Goal: Navigation & Orientation: Find specific page/section

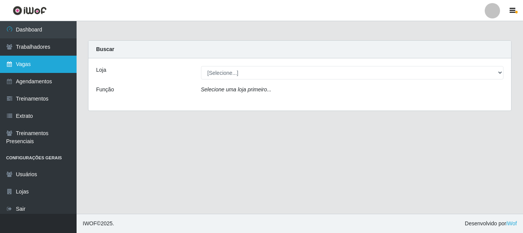
click at [27, 69] on link "Vagas" at bounding box center [38, 64] width 77 height 17
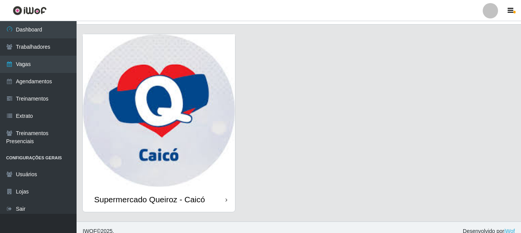
scroll to position [22, 0]
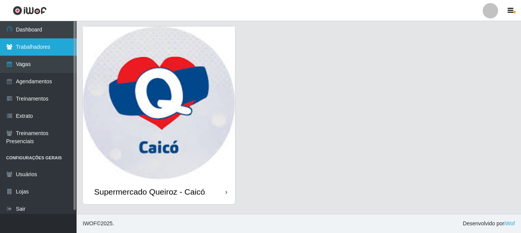
click at [23, 49] on link "Trabalhadores" at bounding box center [38, 46] width 77 height 17
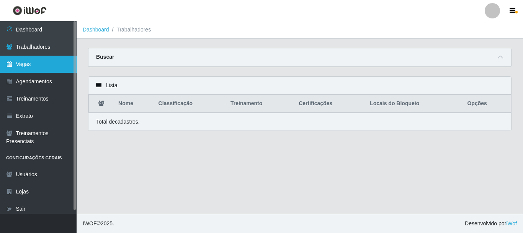
click at [43, 66] on link "Vagas" at bounding box center [38, 64] width 77 height 17
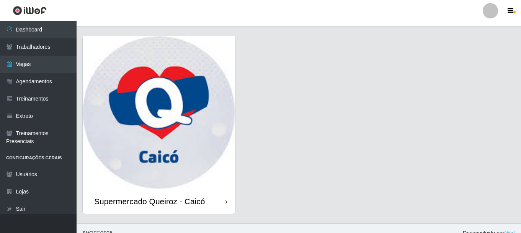
scroll to position [22, 0]
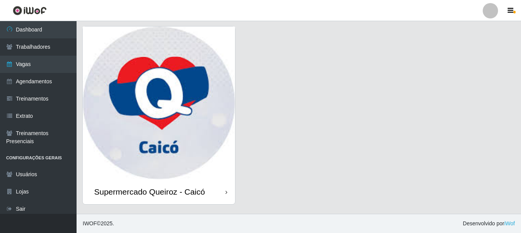
click at [191, 188] on div "Supermercado Queiroz - Caicó" at bounding box center [149, 192] width 111 height 10
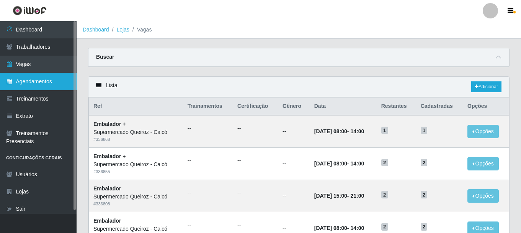
click at [37, 82] on link "Agendamentos" at bounding box center [38, 81] width 77 height 17
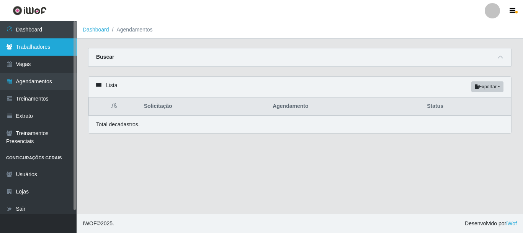
click at [56, 44] on link "Trabalhadores" at bounding box center [38, 46] width 77 height 17
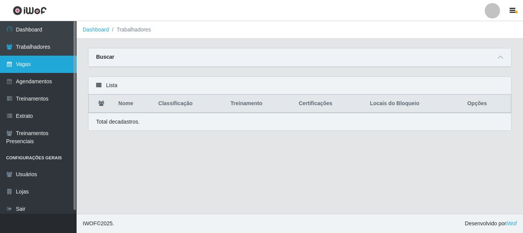
click at [29, 64] on link "Vagas" at bounding box center [38, 64] width 77 height 17
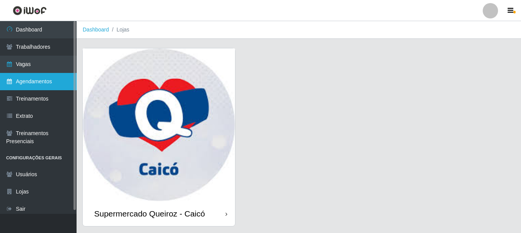
click at [43, 79] on link "Agendamentos" at bounding box center [38, 81] width 77 height 17
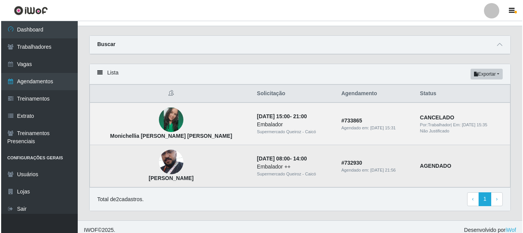
scroll to position [20, 0]
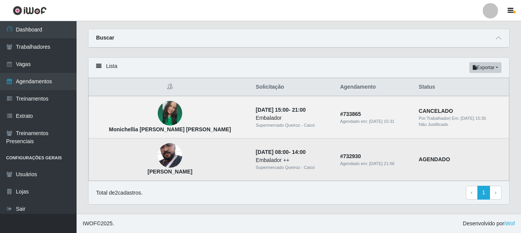
click at [158, 158] on img at bounding box center [170, 155] width 25 height 41
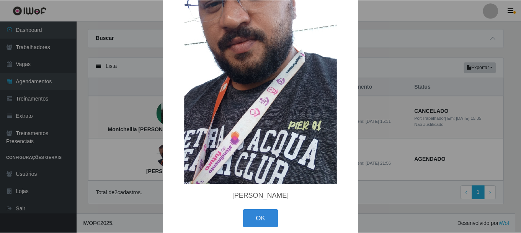
scroll to position [102, 0]
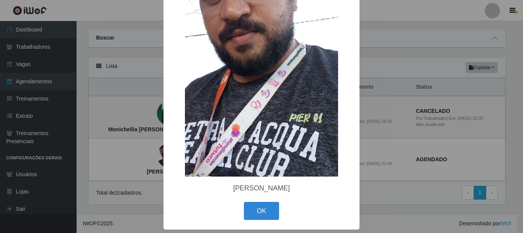
click at [376, 198] on div "× [PERSON_NAME]" at bounding box center [261, 116] width 523 height 233
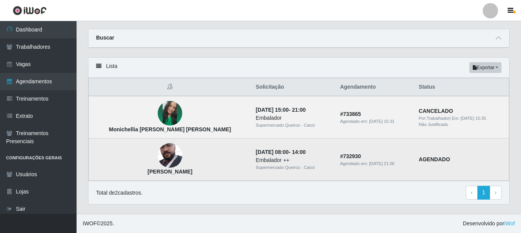
click at [286, 154] on td "[DATE] 08:00 - 14:00 Embalador ++ Supermercado [PERSON_NAME]" at bounding box center [293, 159] width 84 height 42
click at [373, 158] on td "# 732930 Agendado em: [DATE] 21:56" at bounding box center [375, 159] width 79 height 42
